Goal: Check status: Check status

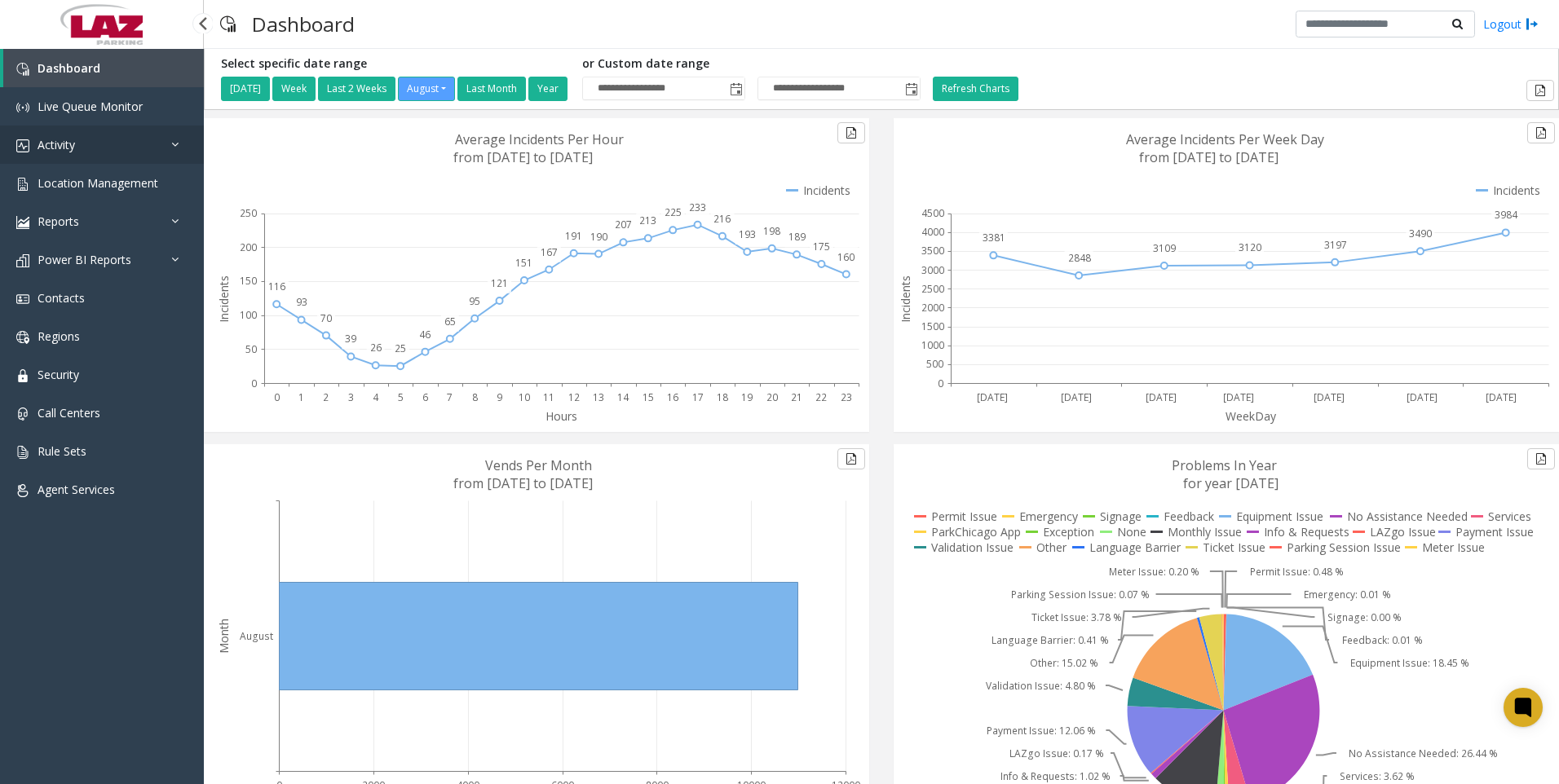
click at [55, 137] on span "Activity" at bounding box center [56, 145] width 37 height 16
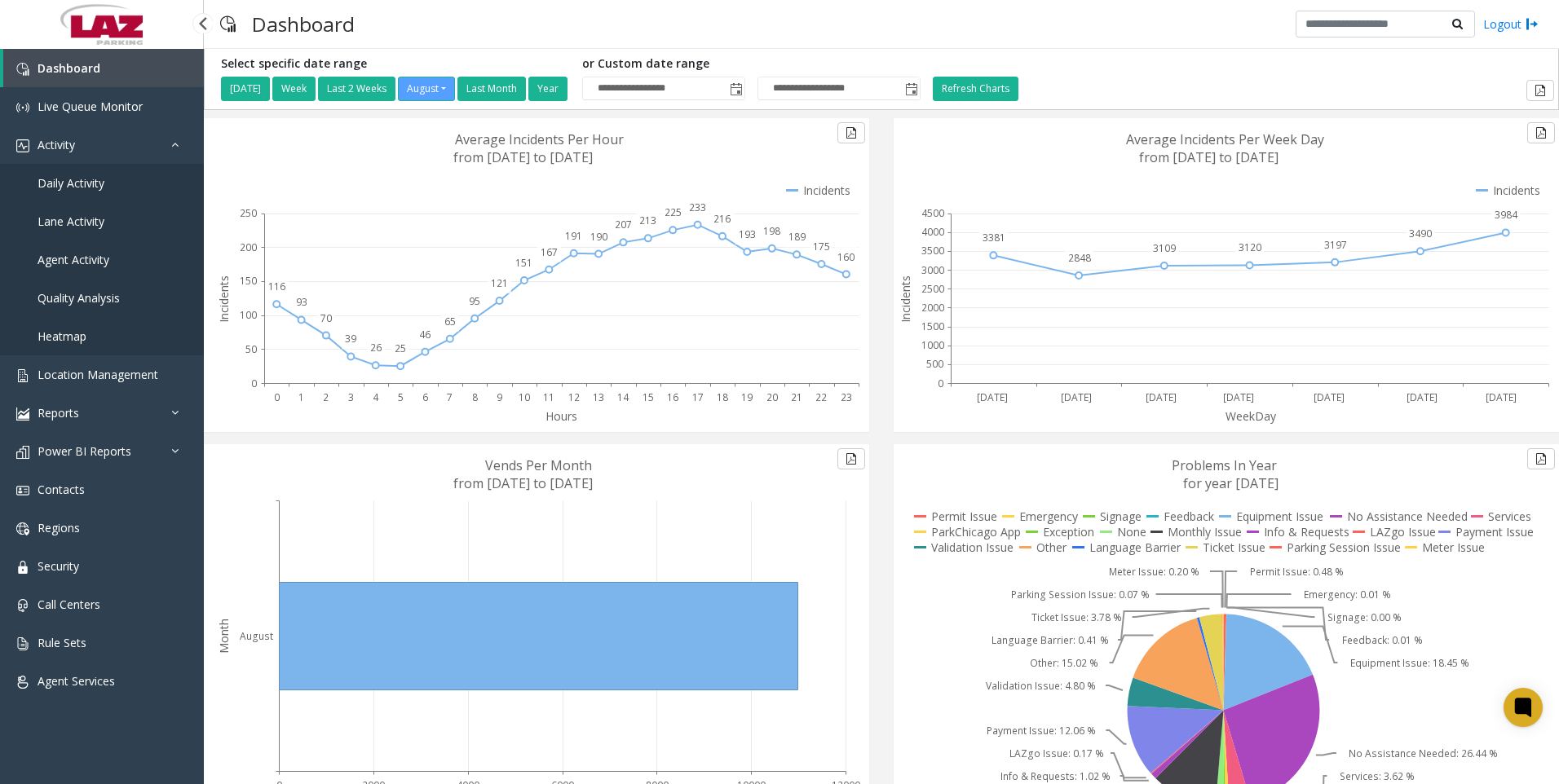
click at [56, 256] on span "Agent Activity" at bounding box center [73, 260] width 72 height 16
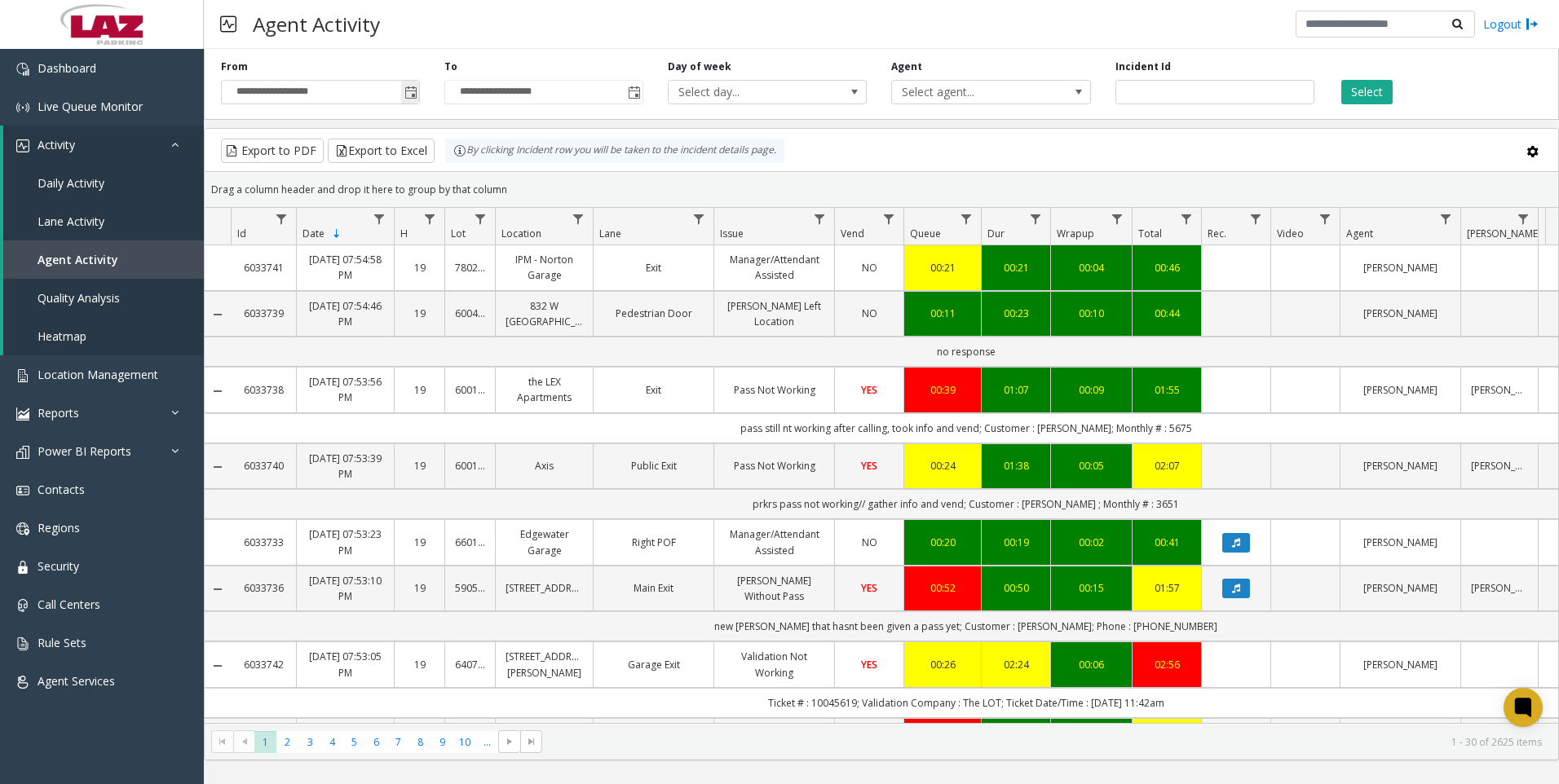
click at [413, 93] on span "Toggle popup" at bounding box center [410, 93] width 13 height 13
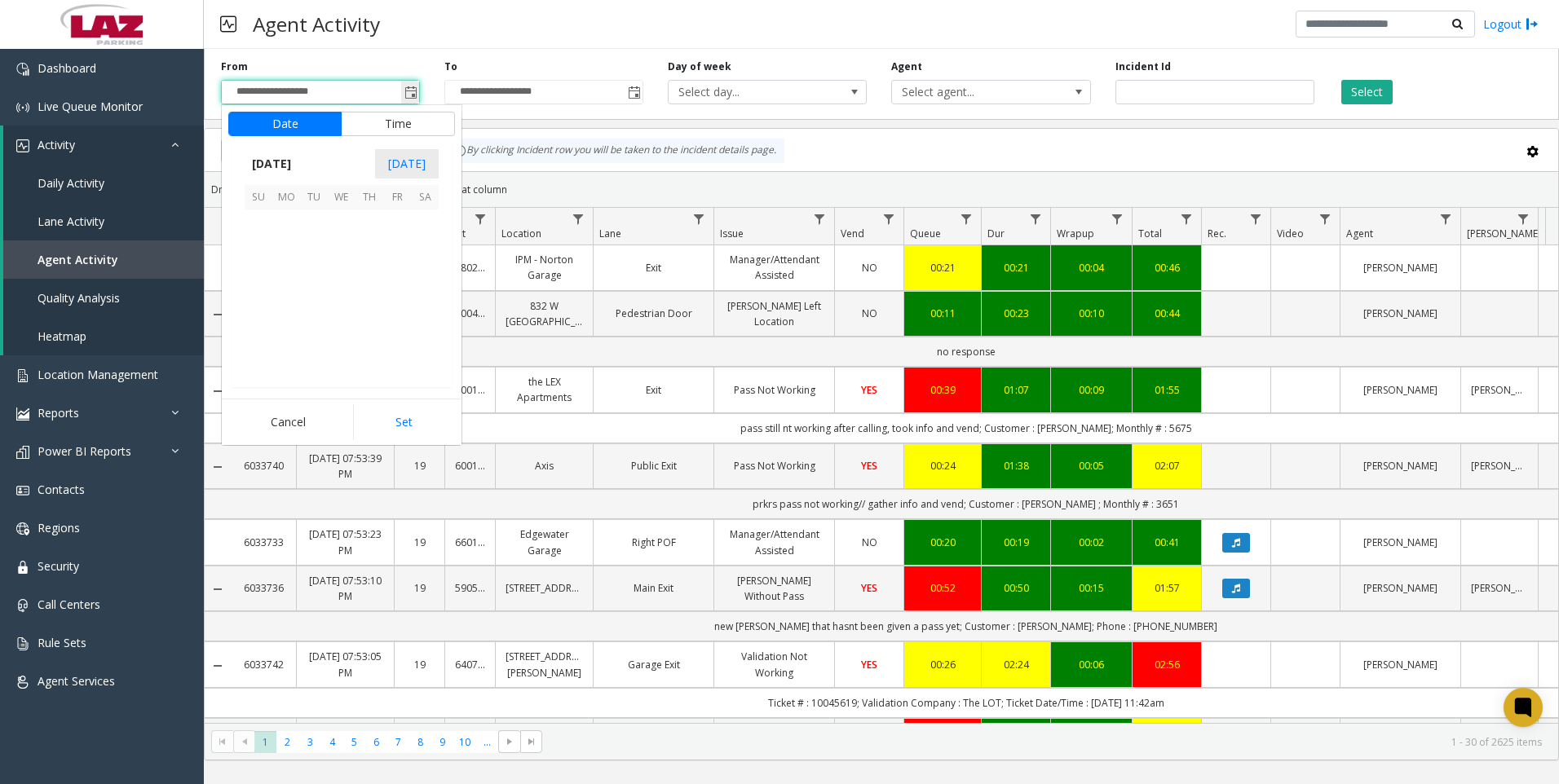
scroll to position [292322, 0]
click at [407, 121] on button "Time" at bounding box center [398, 124] width 114 height 24
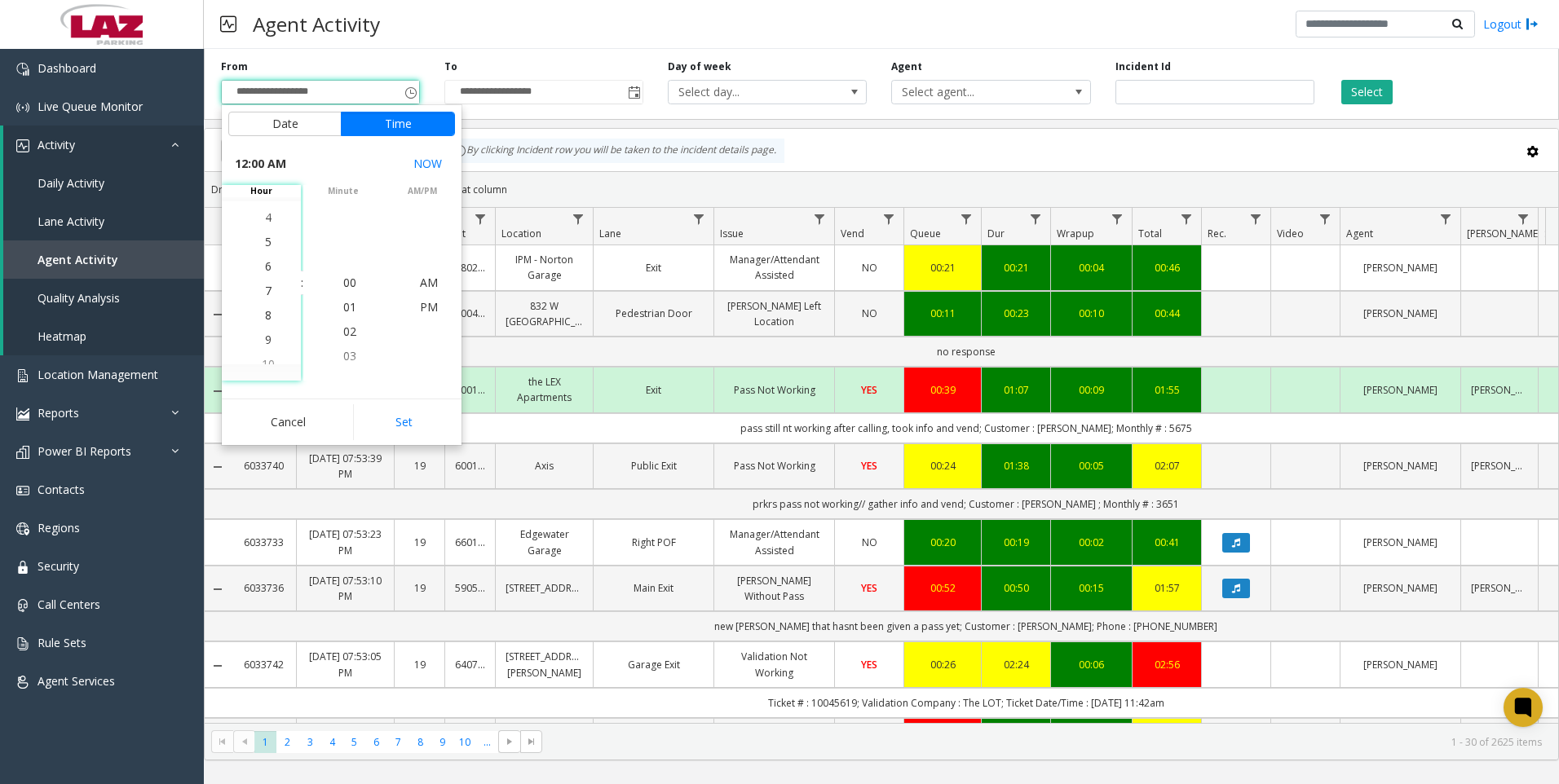
scroll to position [171, 0]
click at [265, 257] on span "6" at bounding box center [268, 258] width 7 height 16
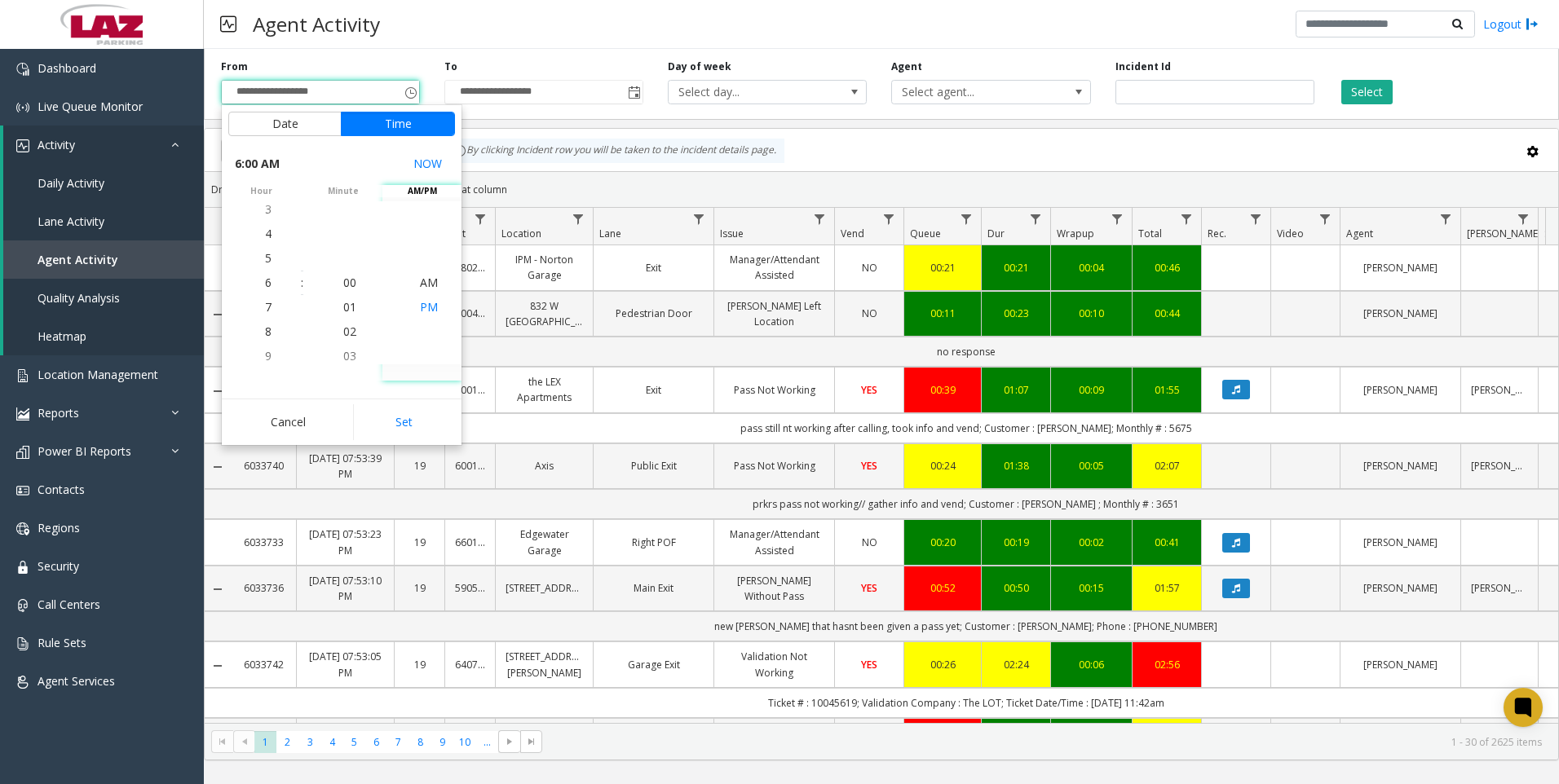
click at [425, 308] on span "PM" at bounding box center [429, 307] width 18 height 16
click at [411, 425] on button "Set" at bounding box center [403, 422] width 102 height 36
type input "**********"
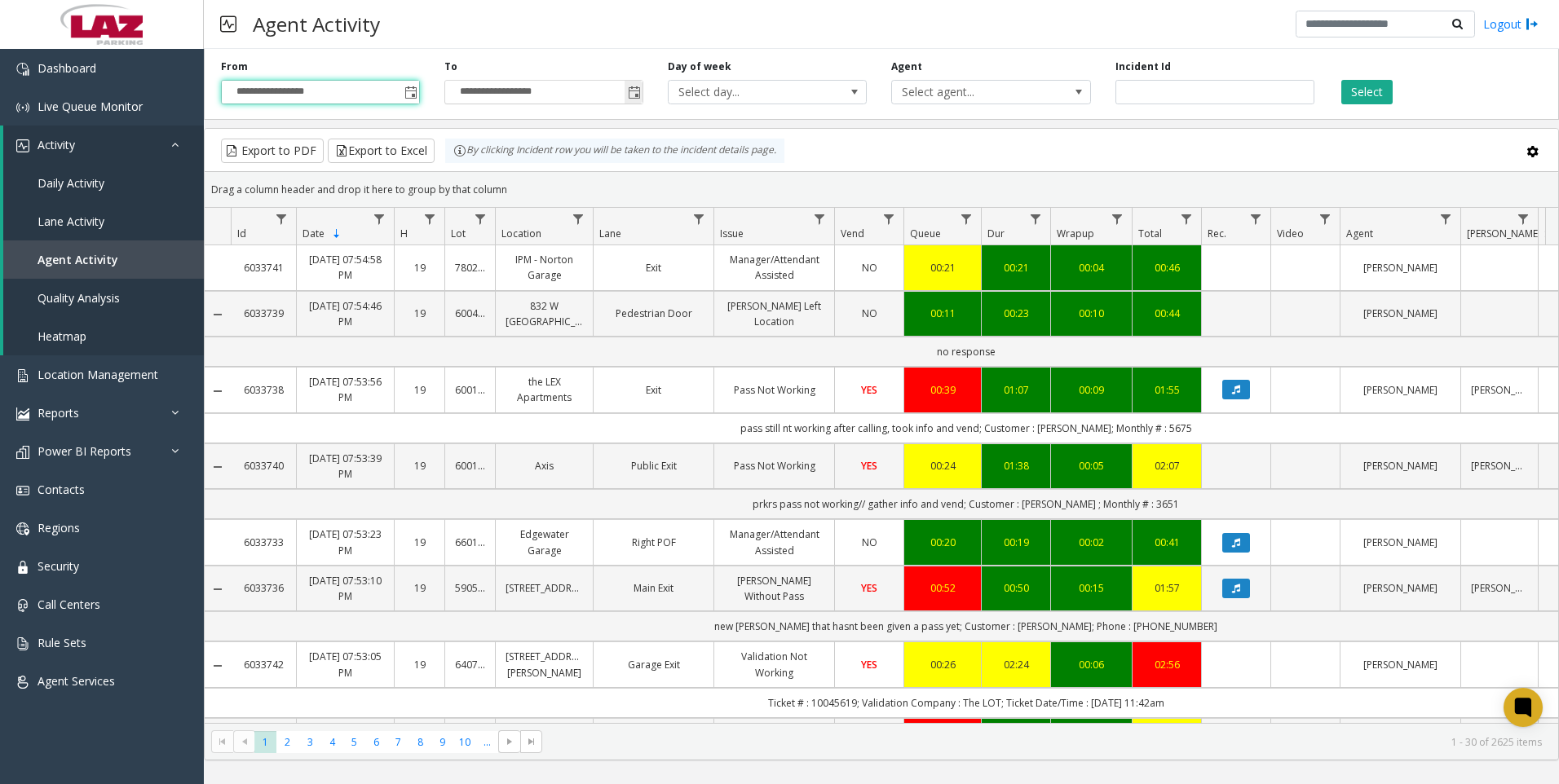
click at [635, 91] on span "Toggle popup" at bounding box center [633, 93] width 13 height 13
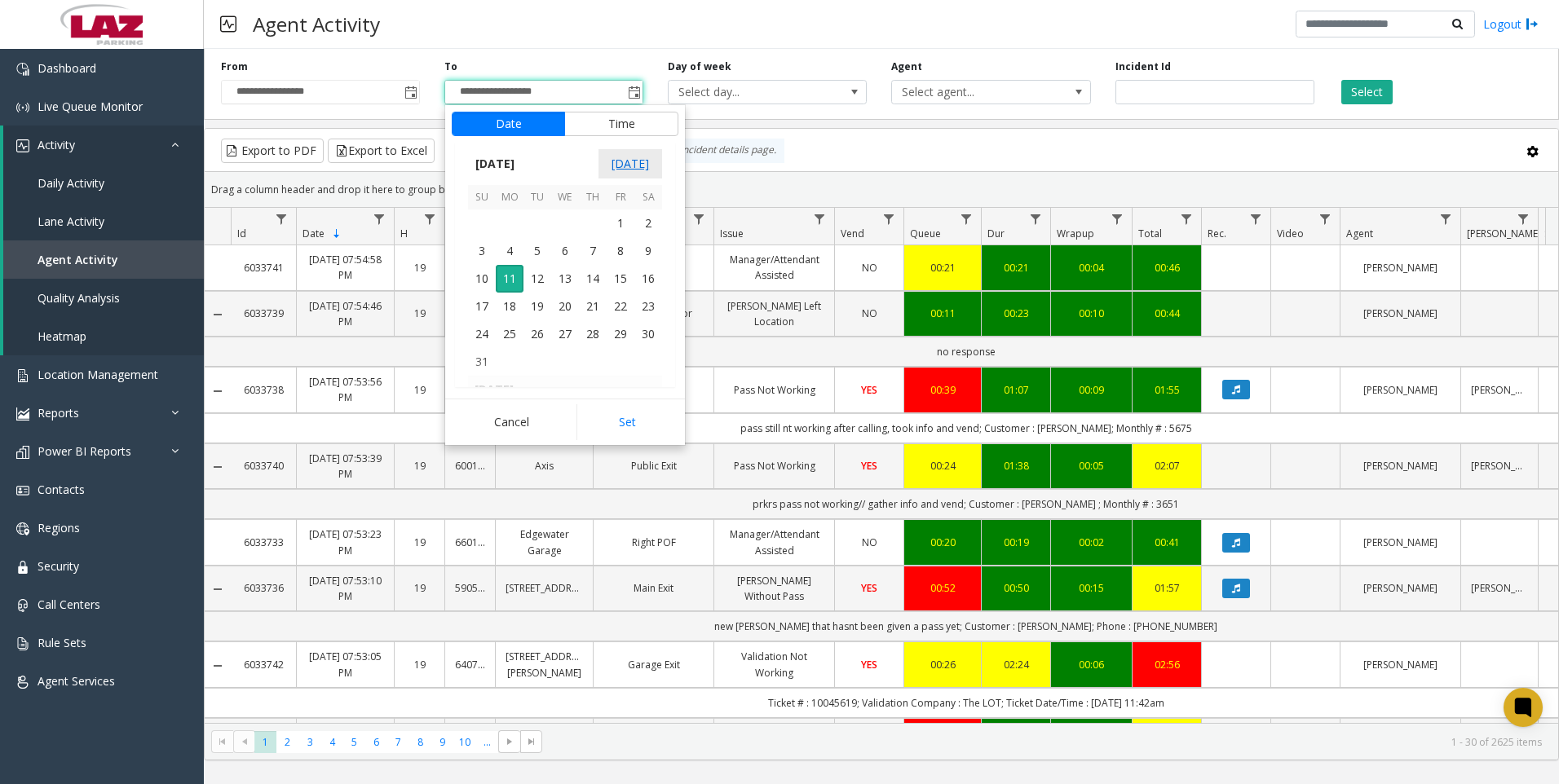
click at [623, 161] on span "[DATE]" at bounding box center [629, 164] width 63 height 29
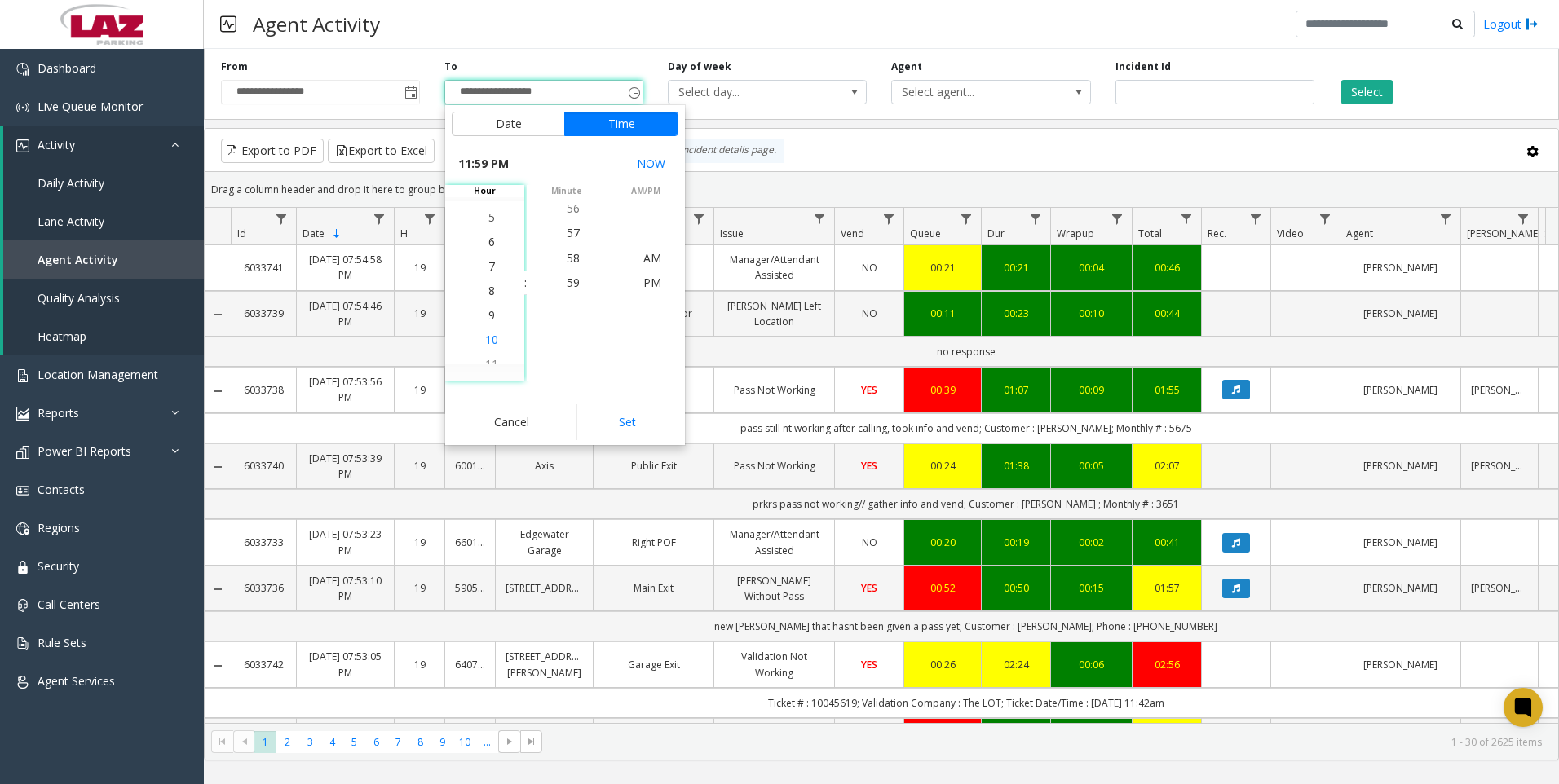
scroll to position [465, 0]
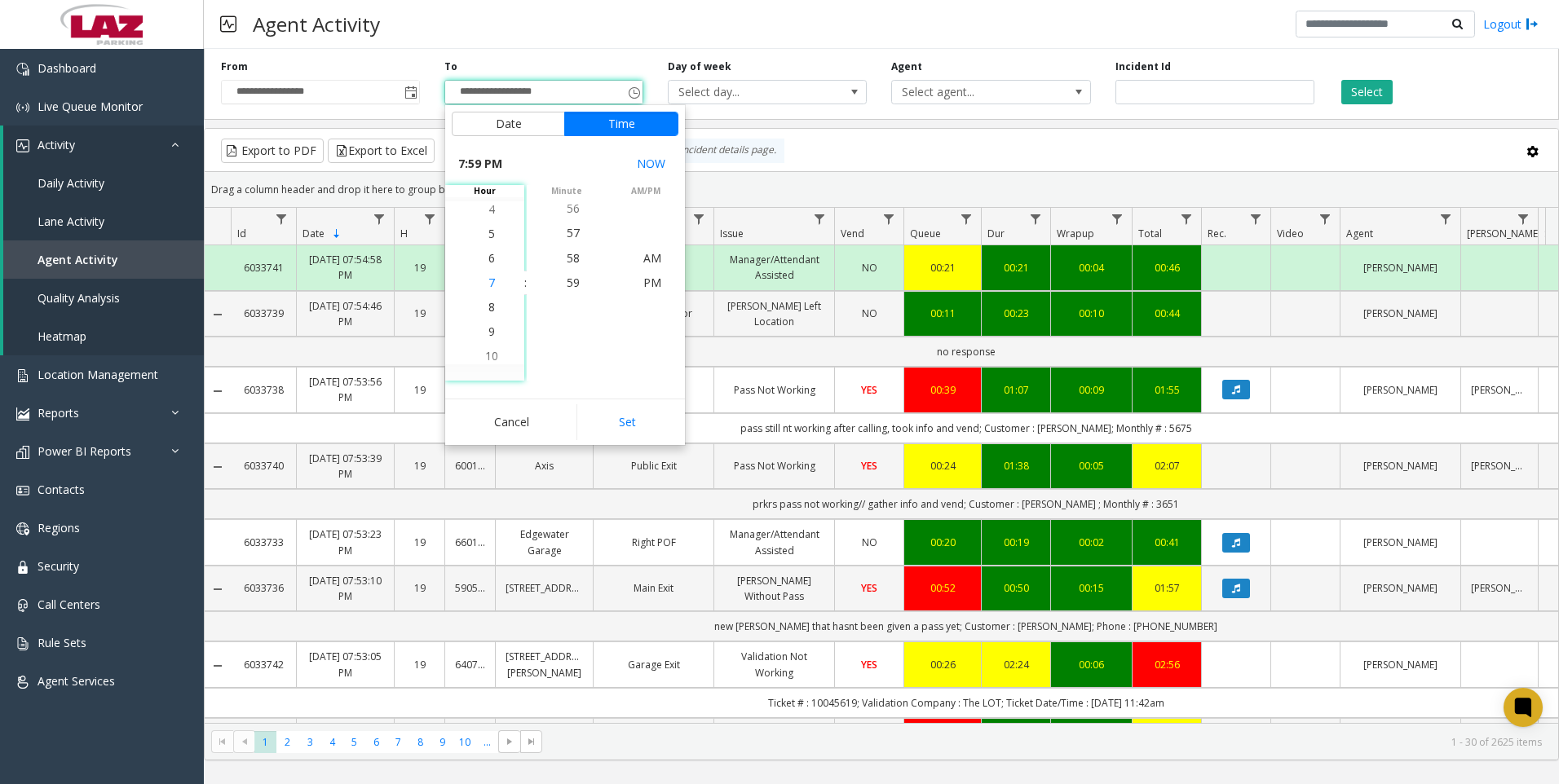
click at [488, 281] on span "7" at bounding box center [491, 282] width 7 height 16
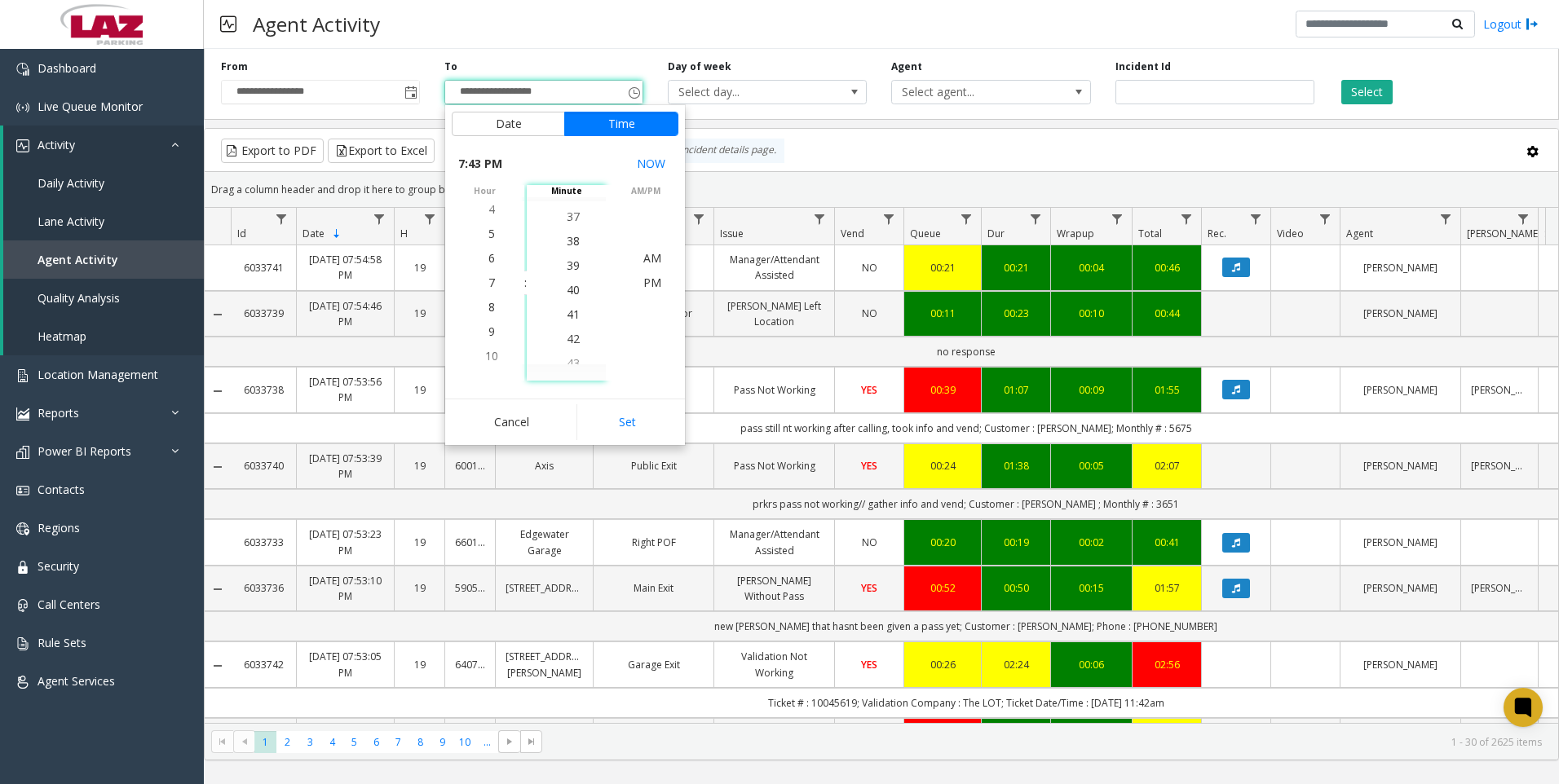
scroll to position [954, 0]
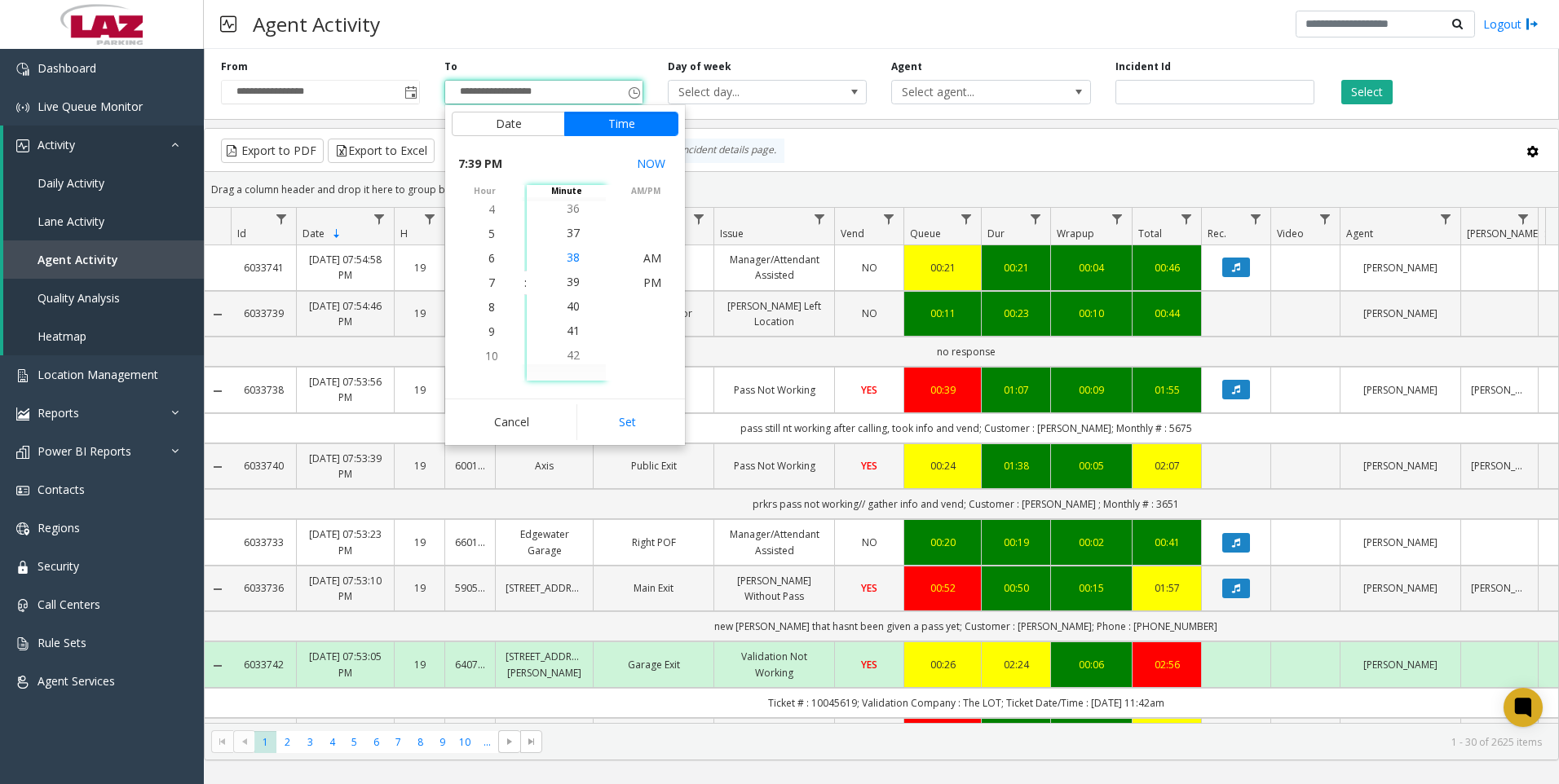
click at [567, 254] on span "38" at bounding box center [573, 257] width 13 height 16
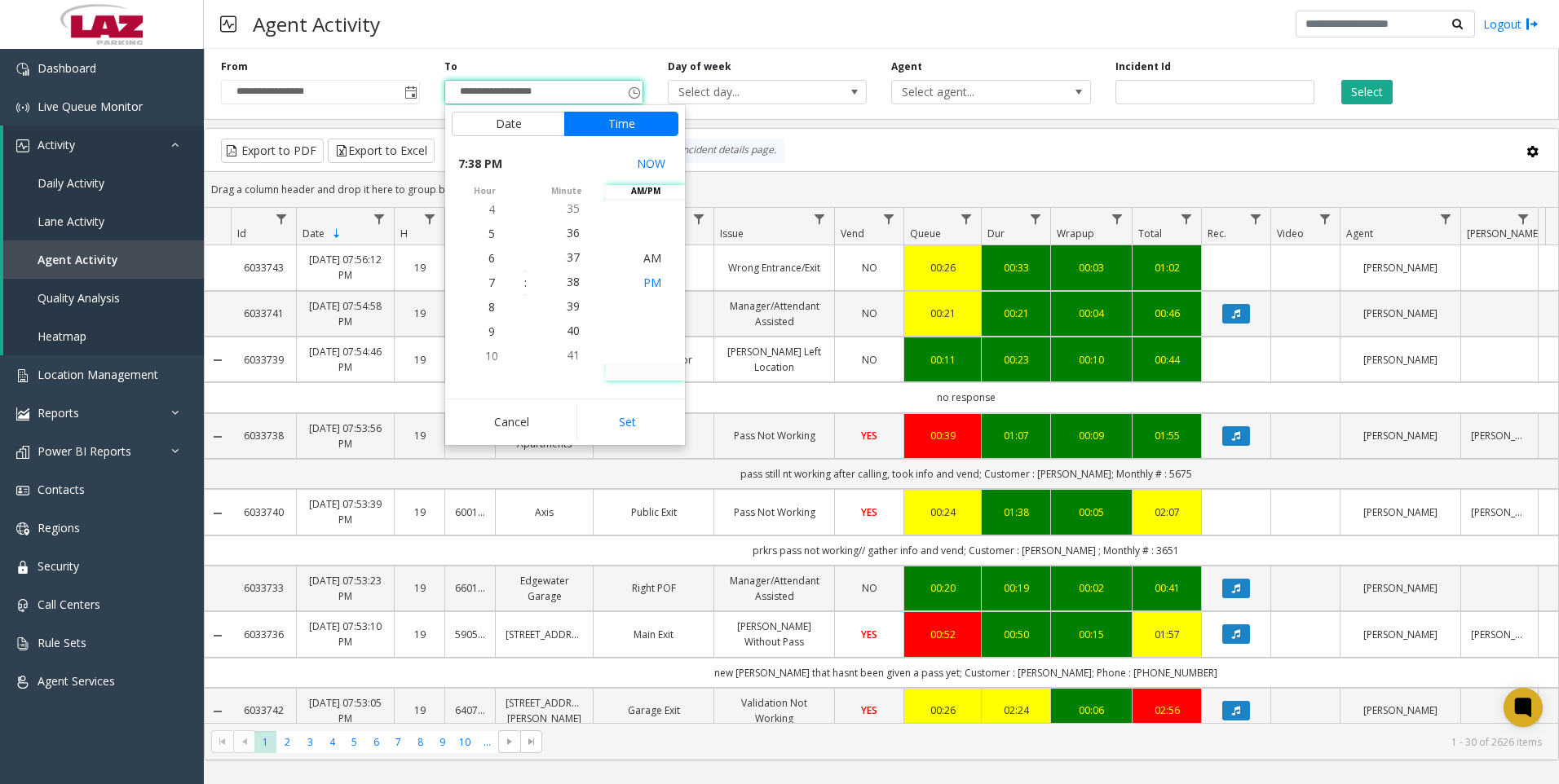
click at [651, 280] on span "PM" at bounding box center [652, 282] width 18 height 16
click at [631, 421] on button "Set" at bounding box center [627, 422] width 102 height 36
type input "**********"
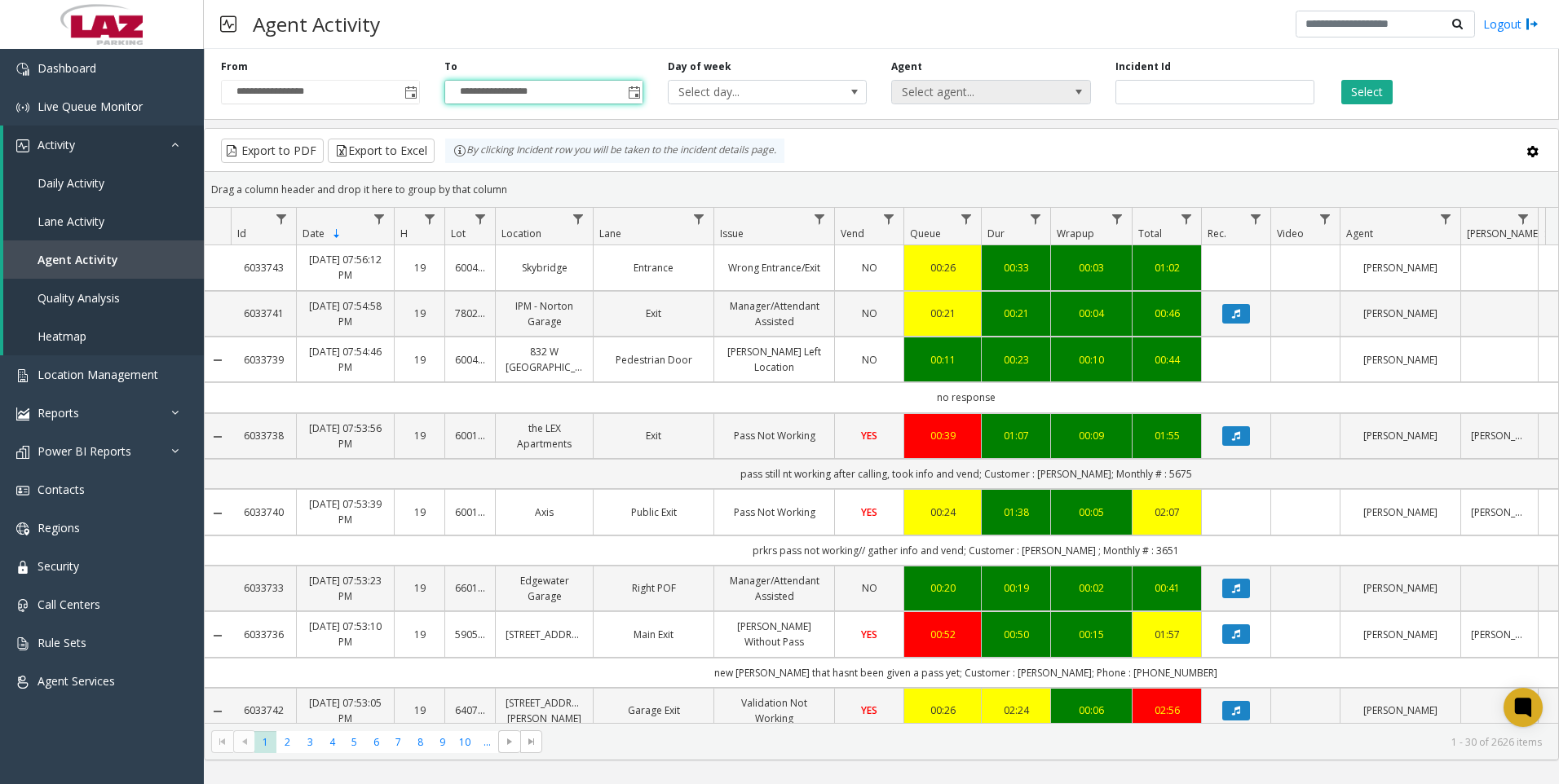
click at [942, 90] on span "Select agent..." at bounding box center [971, 92] width 158 height 22
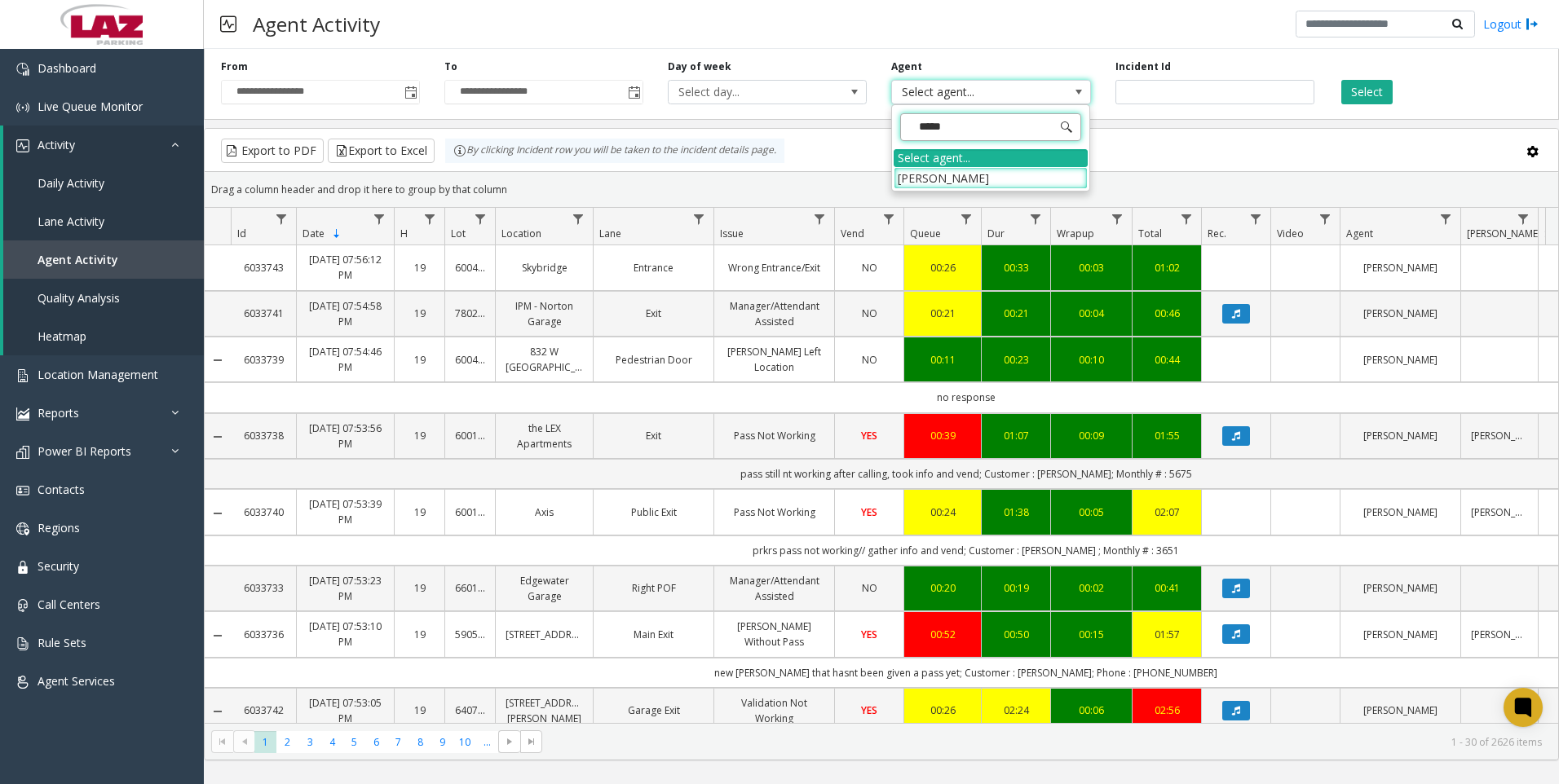
type input "******"
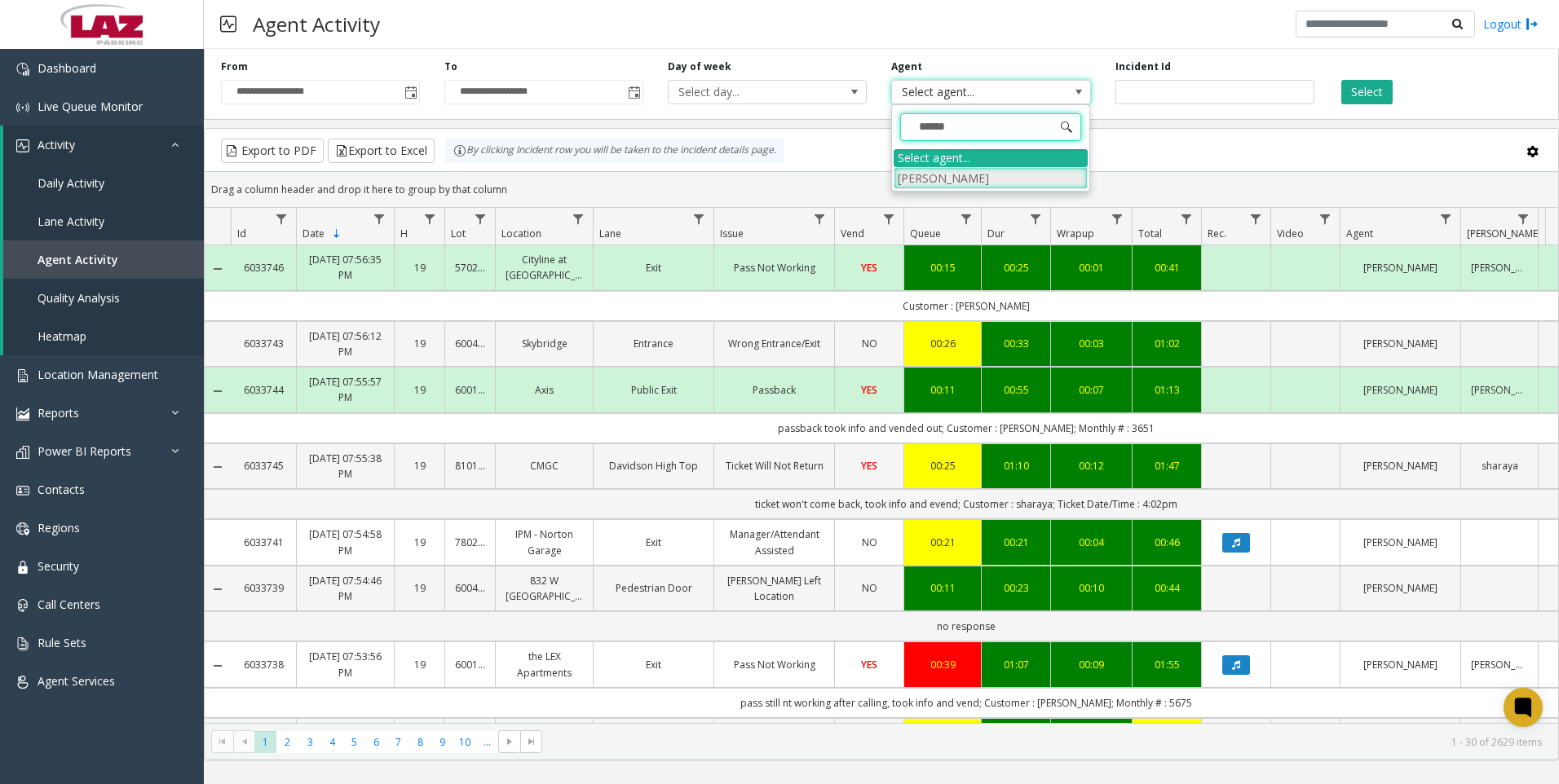
click at [928, 175] on li "[PERSON_NAME]" at bounding box center [990, 178] width 194 height 22
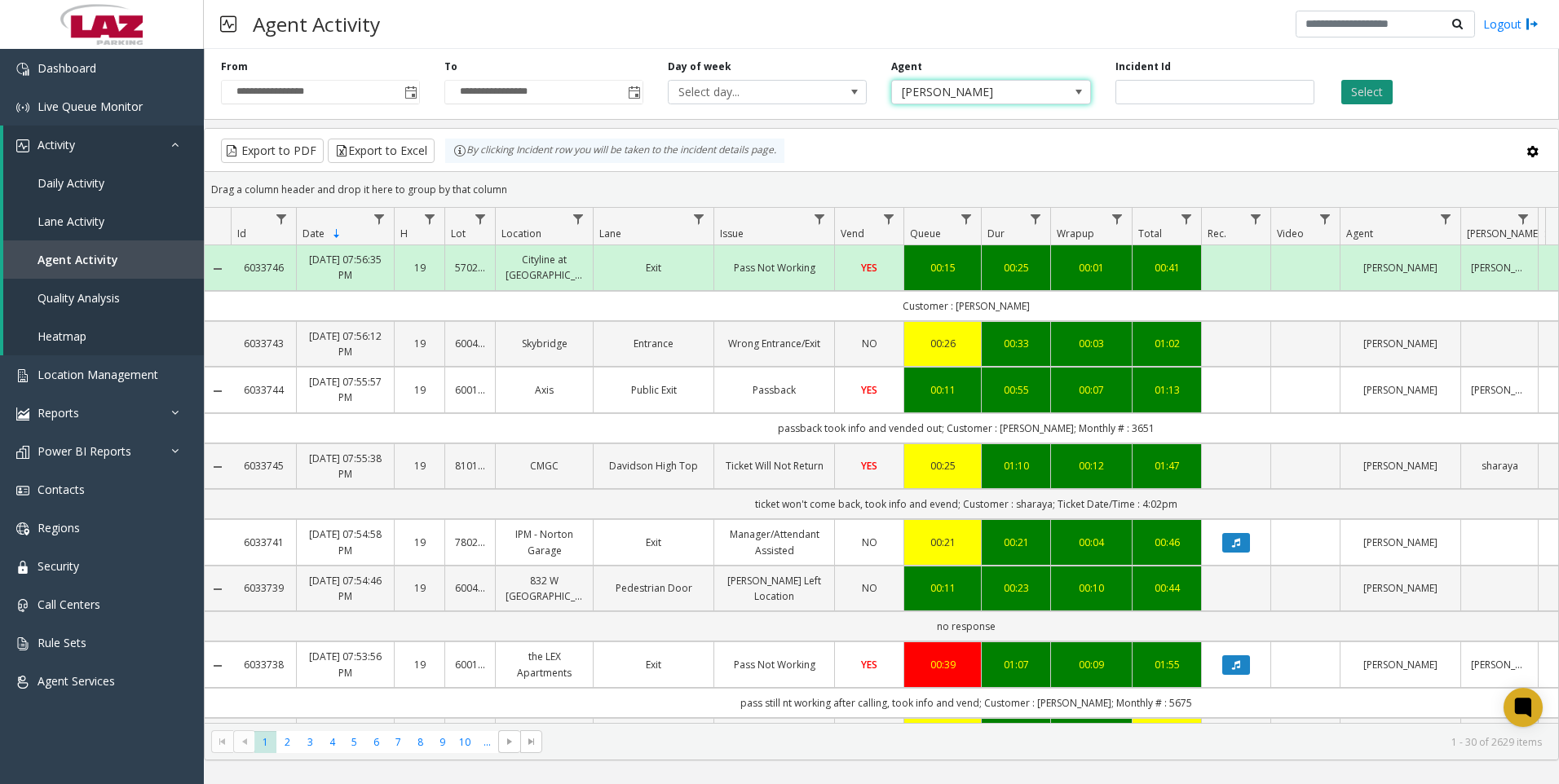
click at [1383, 87] on button "Select" at bounding box center [1367, 92] width 52 height 24
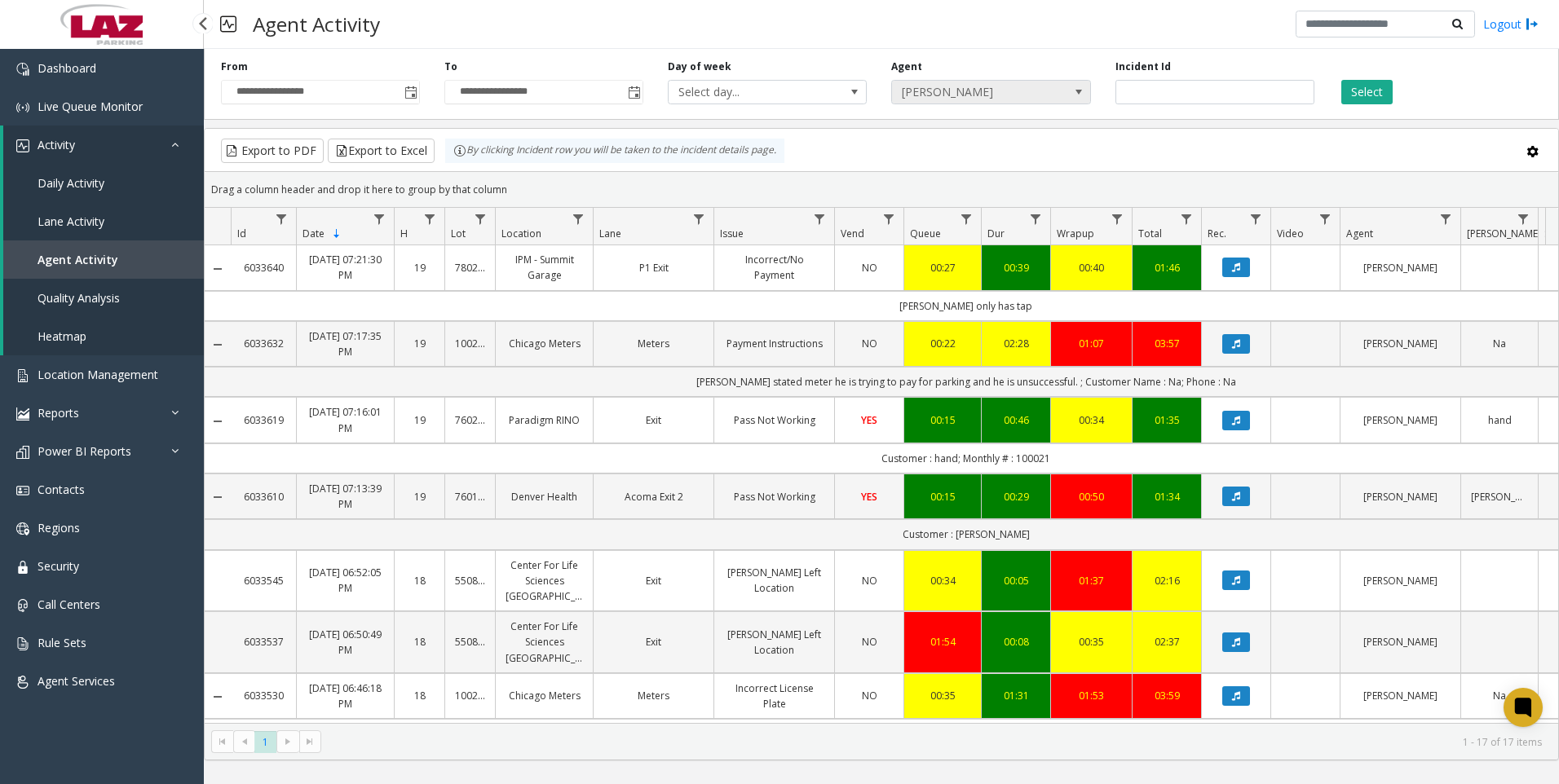
click at [987, 84] on span "[PERSON_NAME]" at bounding box center [971, 92] width 158 height 22
type input "*****"
click at [1025, 90] on span "[PERSON_NAME]" at bounding box center [971, 92] width 158 height 22
type input "********"
click at [940, 199] on li "[PERSON_NAME]" at bounding box center [990, 205] width 194 height 22
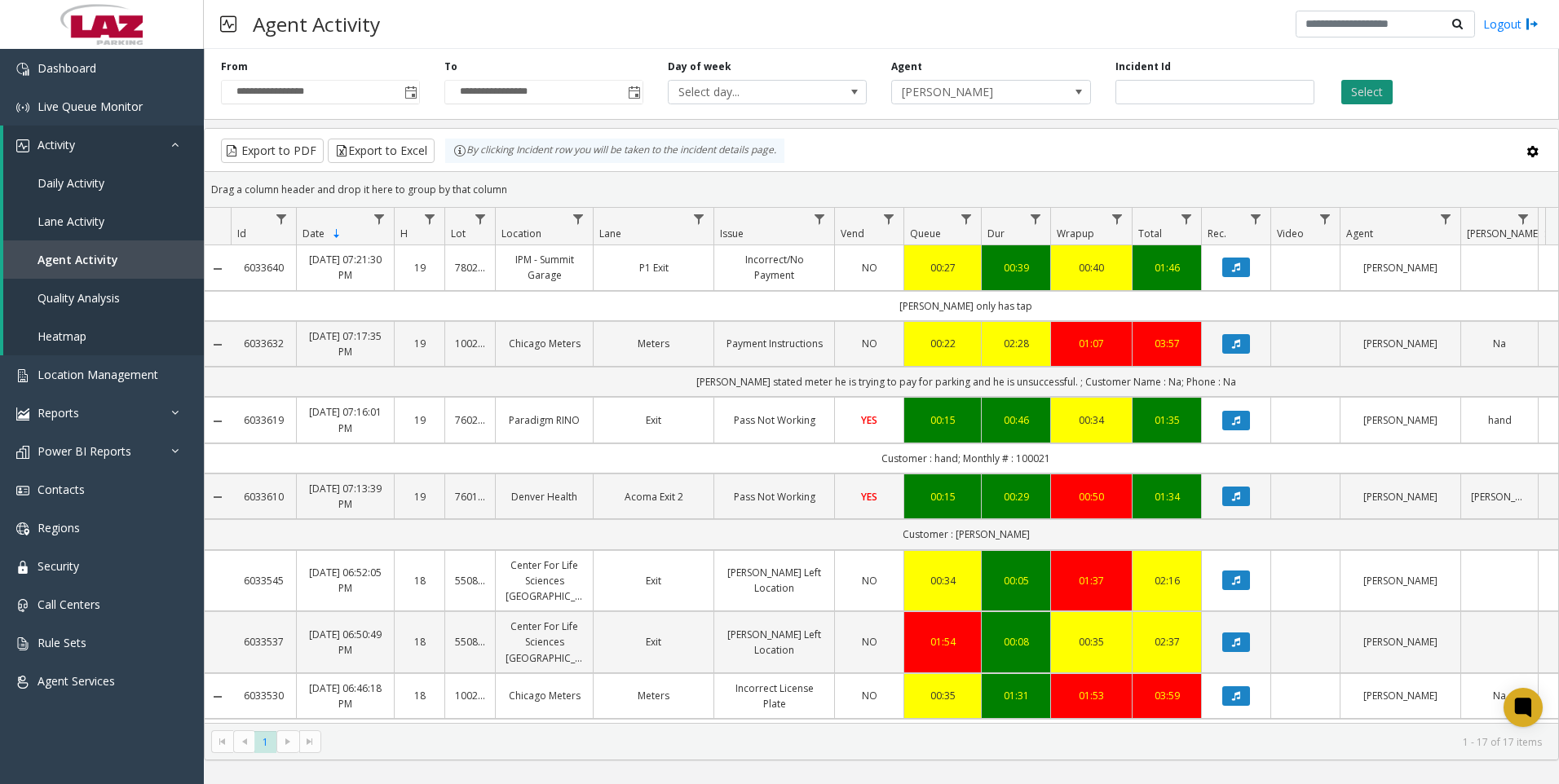
click at [1361, 83] on button "Select" at bounding box center [1367, 92] width 52 height 24
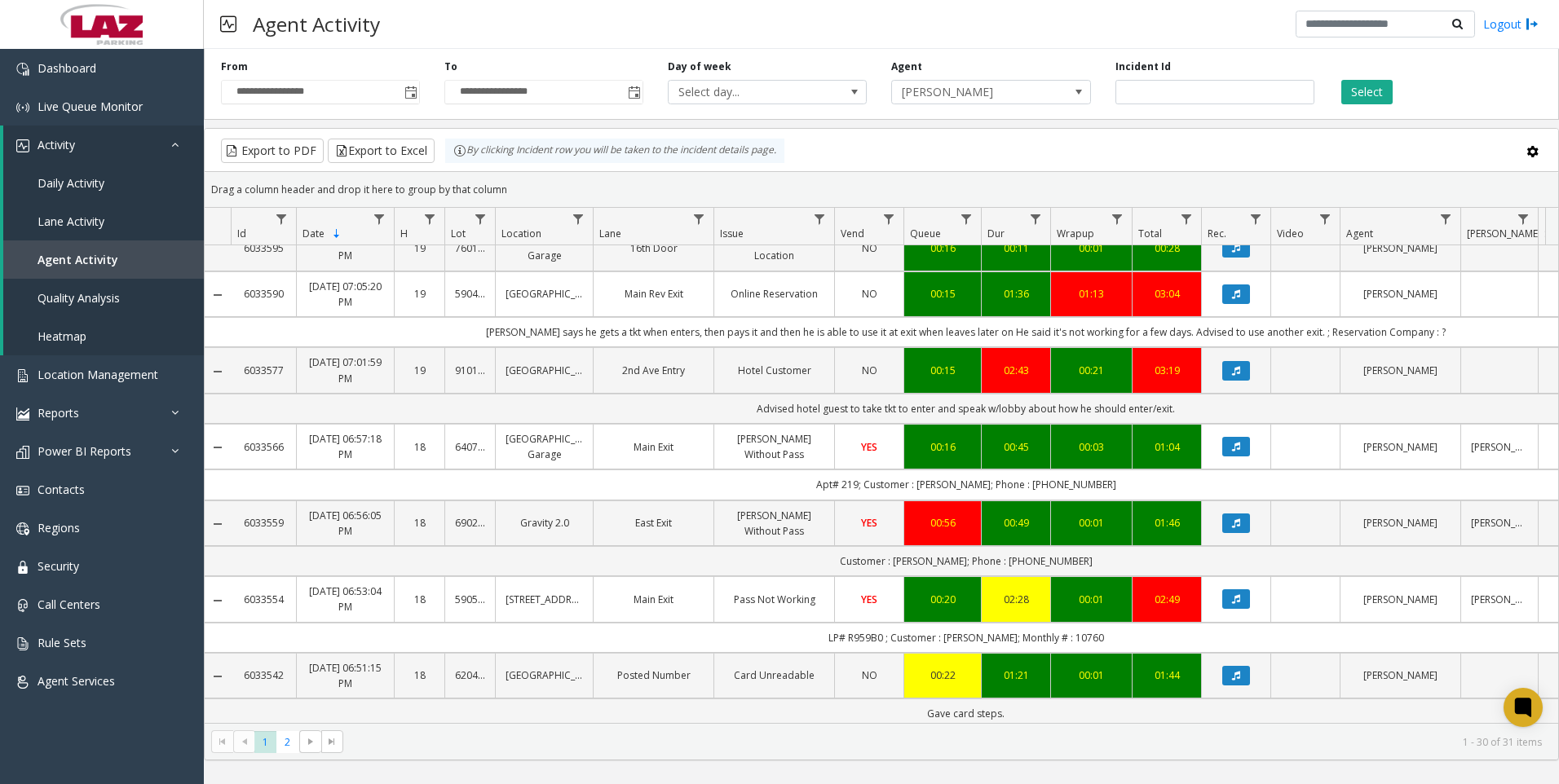
scroll to position [489, 0]
